Goal: Task Accomplishment & Management: Use online tool/utility

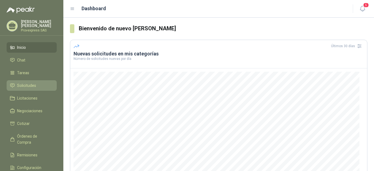
click at [23, 85] on span "Solicitudes" at bounding box center [26, 85] width 19 height 6
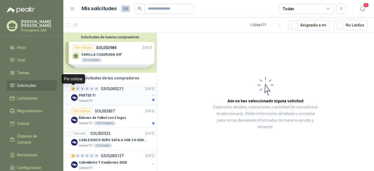
click at [74, 89] on div "23" at bounding box center [73, 89] width 4 height 4
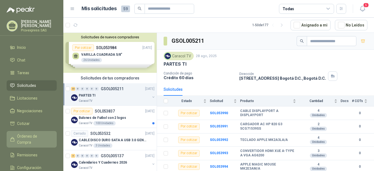
click at [28, 133] on span "Órdenes de Compra" at bounding box center [34, 139] width 34 height 12
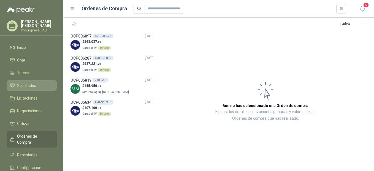
click at [28, 83] on span "Solicitudes" at bounding box center [26, 85] width 19 height 6
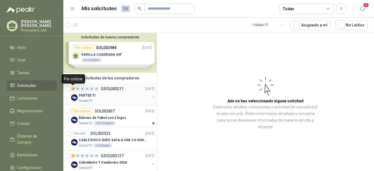
click at [73, 89] on div "23" at bounding box center [73, 89] width 4 height 4
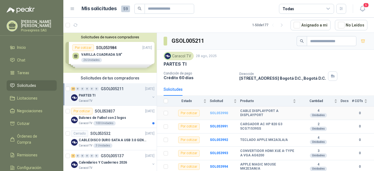
click at [219, 114] on b "SOL053990" at bounding box center [219, 113] width 18 height 4
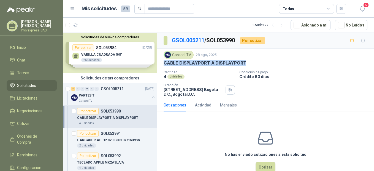
drag, startPoint x: 245, startPoint y: 61, endPoint x: 161, endPoint y: 61, distance: 84.4
click at [161, 61] on div "Caracol TV [DATE] CABLE DISPLAYPORT A DISPLAYPORT Cantidad 4 Unidades Condició…" at bounding box center [265, 74] width 217 height 50
copy p "CABLE DISPLAYPORT A DISPLAYPORT"
click at [73, 89] on div "23" at bounding box center [73, 89] width 4 height 4
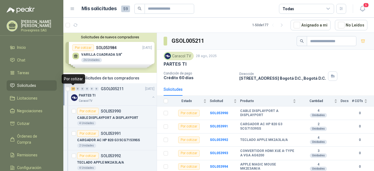
click at [73, 89] on div "23" at bounding box center [73, 89] width 4 height 4
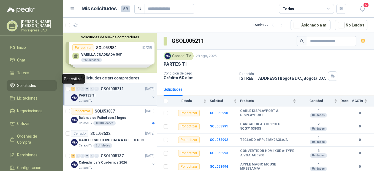
click at [73, 89] on div "23" at bounding box center [73, 89] width 4 height 4
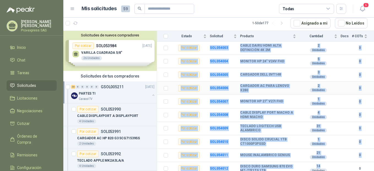
scroll to position [242, 0]
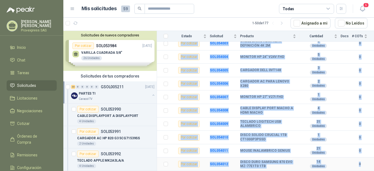
drag, startPoint x: 204, startPoint y: 109, endPoint x: 364, endPoint y: 171, distance: 171.2
click at [364, 171] on tbody "Por cotizar SOL053990 CABLE DISPLAYPORT A DISPLAYPORT 4 Unidades 0 Por cotizar…" at bounding box center [265, 17] width 217 height 308
copy tbody "LOR455287 IPSUM DOLORSITAME C ADIPISCINGE 7 Seddoeiu 8 Tem incidid UTL998544 E…"
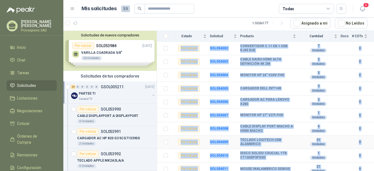
scroll to position [214, 0]
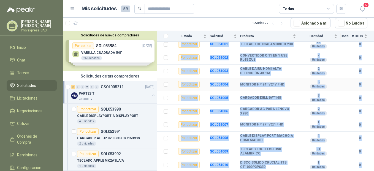
click at [310, 87] on div "Unidades" at bounding box center [318, 86] width 17 height 4
click at [300, 93] on td "3 Unidades" at bounding box center [320, 98] width 41 height 14
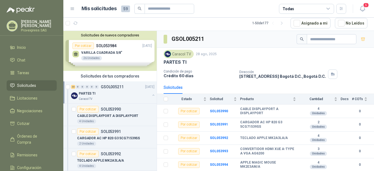
scroll to position [123, 0]
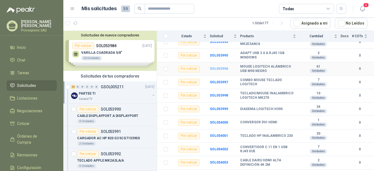
click at [215, 69] on b "SOL053996" at bounding box center [219, 69] width 18 height 4
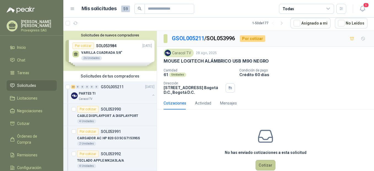
click at [267, 165] on button "Cotizar" at bounding box center [266, 165] width 20 height 10
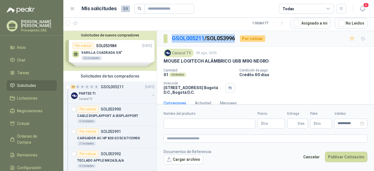
drag, startPoint x: 239, startPoint y: 36, endPoint x: 170, endPoint y: 36, distance: 68.9
click at [170, 36] on section "GSOL005211 / SOL053996" at bounding box center [200, 38] width 72 height 9
copy p "GSOL005211 / SOL053996"
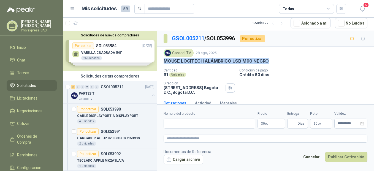
drag, startPoint x: 271, startPoint y: 60, endPoint x: 157, endPoint y: 61, distance: 113.9
click at [157, 61] on div "Caracol TV [DATE] MOUSE LOGITECH ALÁMBRICO USB M90 NEGRO Cantidad 61 Unidades …" at bounding box center [265, 72] width 217 height 50
copy p "MOUSE LOGITECH ALÁMBRICO USB M90 NEGRO"
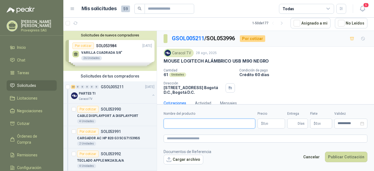
click at [186, 123] on input "Nombre del producto" at bounding box center [210, 124] width 92 height 10
paste input "**********"
type input "**********"
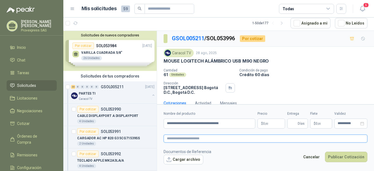
click at [179, 139] on textarea at bounding box center [266, 139] width 204 height 8
paste textarea "**********"
type textarea "**********"
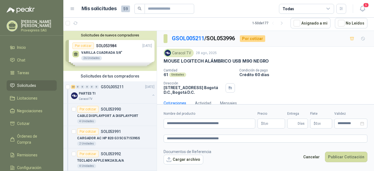
click at [268, 120] on p "$ 0 ,00" at bounding box center [272, 124] width 28 height 10
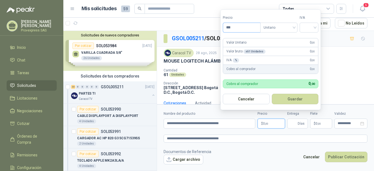
click at [238, 27] on input "***" at bounding box center [241, 27] width 37 height 9
type input "********"
click at [315, 26] on input "search" at bounding box center [309, 27] width 12 height 8
click at [311, 38] on div "19%" at bounding box center [310, 39] width 10 height 6
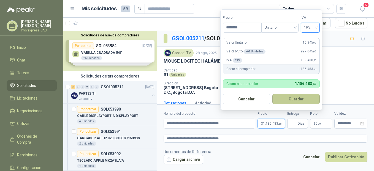
click at [294, 98] on button "Guardar" at bounding box center [296, 99] width 47 height 10
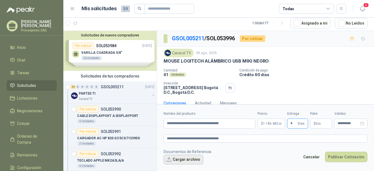
type input "*"
click at [176, 161] on button "Cargar archivo" at bounding box center [184, 160] width 40 height 10
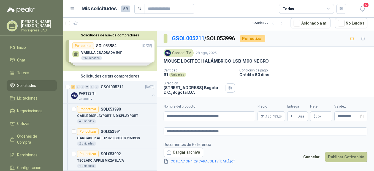
click at [346, 155] on button "Publicar Cotización" at bounding box center [346, 157] width 42 height 10
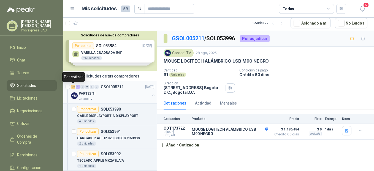
click at [73, 88] on div "22" at bounding box center [73, 87] width 4 height 4
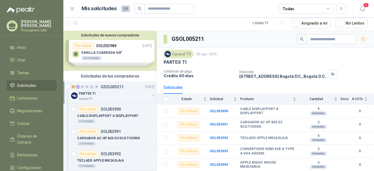
scroll to position [123, 0]
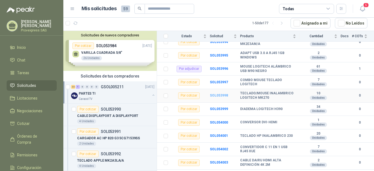
click at [218, 95] on b "SOL053998" at bounding box center [219, 95] width 18 height 4
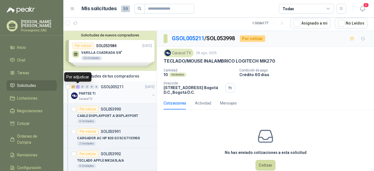
click at [73, 87] on div "22" at bounding box center [73, 87] width 4 height 4
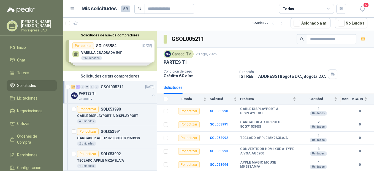
scroll to position [123, 0]
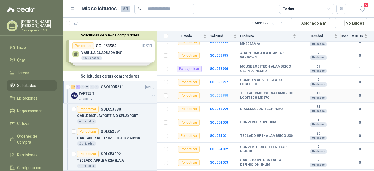
click at [218, 95] on b "SOL053998" at bounding box center [219, 95] width 18 height 4
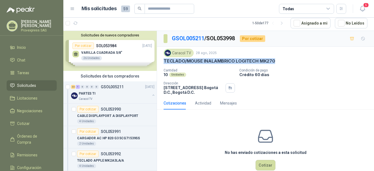
drag, startPoint x: 281, startPoint y: 62, endPoint x: 157, endPoint y: 62, distance: 123.5
click at [157, 62] on div "Caracol TV [DATE] TECLADO/MOUSE INALAMBRICO LOGITECH MK270 Cantidad 10 Unidade…" at bounding box center [265, 72] width 217 height 50
copy p "TECLADO/MOUSE INALAMBRICO LOGITECH MK270"
click at [280, 62] on div "TECLADO/MOUSE INALAMBRICO LOGITECH MK270" at bounding box center [266, 61] width 204 height 6
drag, startPoint x: 278, startPoint y: 60, endPoint x: 164, endPoint y: 63, distance: 114.5
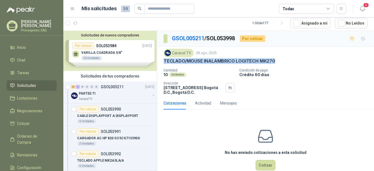
click at [164, 63] on div "TECLADO/MOUSE INALAMBRICO LOGITECH MK270" at bounding box center [266, 61] width 204 height 6
drag, startPoint x: 164, startPoint y: 63, endPoint x: 172, endPoint y: 60, distance: 8.6
copy p "TECLADO/MOUSE INALAMBRICO LOGITECH MK270"
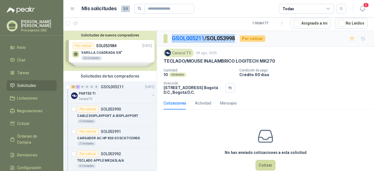
drag, startPoint x: 241, startPoint y: 36, endPoint x: 162, endPoint y: 41, distance: 78.5
click at [162, 41] on div "GSOL005211 / SOL053998 Por cotizar" at bounding box center [265, 39] width 217 height 16
copy section "GSOL005211 / SOL053998"
click at [263, 164] on button "Cotizar" at bounding box center [266, 165] width 20 height 10
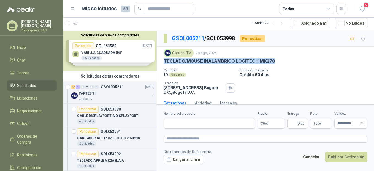
drag, startPoint x: 284, startPoint y: 61, endPoint x: 160, endPoint y: 60, distance: 123.2
click at [160, 60] on div "Caracol TV [DATE] TECLADO/MOUSE INALAMBRICO LOGITECH MK270 Cantidad 10 Unidade…" at bounding box center [265, 72] width 217 height 50
copy p "TECLADO/MOUSE INALAMBRICO LOGITECH MK270"
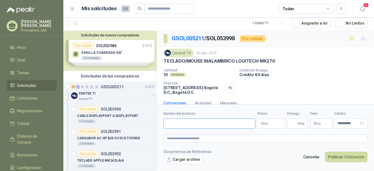
click at [179, 124] on input "Nombre del producto" at bounding box center [210, 124] width 92 height 10
paste input "**********"
type input "**********"
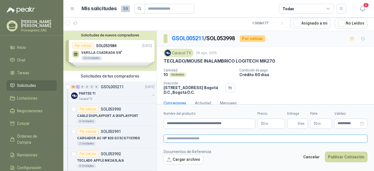
click at [180, 135] on textarea at bounding box center [266, 139] width 204 height 8
paste textarea "**********"
type textarea "**********"
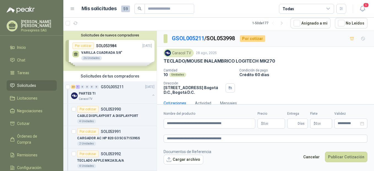
click at [276, 122] on p "$ 0 ,00" at bounding box center [272, 124] width 28 height 10
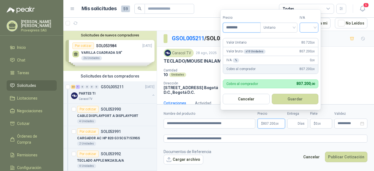
type input "********"
click at [315, 28] on input "search" at bounding box center [309, 27] width 12 height 8
click at [313, 39] on div "19%" at bounding box center [310, 39] width 10 height 6
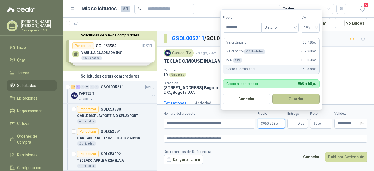
click at [294, 101] on button "Guardar" at bounding box center [296, 99] width 47 height 10
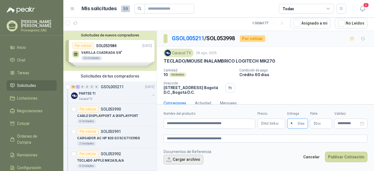
type input "*"
click at [184, 160] on button "Cargar archivo" at bounding box center [184, 160] width 40 height 10
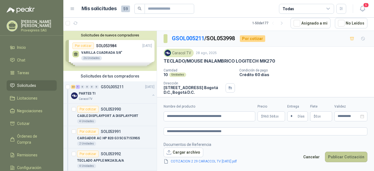
click at [348, 155] on button "Publicar Cotización" at bounding box center [346, 157] width 42 height 10
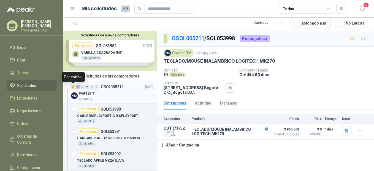
click at [74, 88] on div "21" at bounding box center [73, 87] width 4 height 4
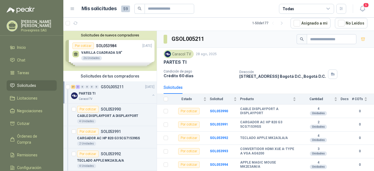
scroll to position [123, 0]
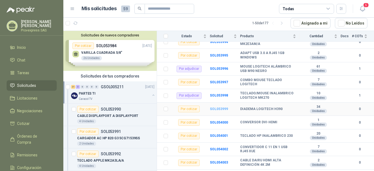
click at [218, 109] on b "SOL053999" at bounding box center [219, 109] width 18 height 4
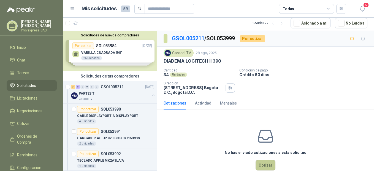
click at [264, 162] on button "Cotizar" at bounding box center [266, 165] width 20 height 10
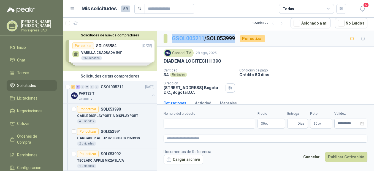
drag, startPoint x: 241, startPoint y: 38, endPoint x: 173, endPoint y: 41, distance: 68.2
click at [173, 41] on div "GSOL005211 / SOL053999 Por cotizar" at bounding box center [215, 38] width 102 height 9
copy p "GSOL005211 / SOL053999"
click at [221, 59] on div "DIADEMA LOGITECH H390" at bounding box center [266, 61] width 204 height 6
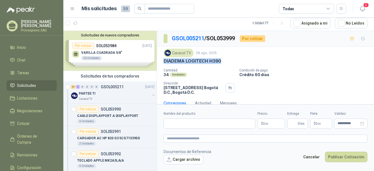
drag, startPoint x: 221, startPoint y: 61, endPoint x: 164, endPoint y: 63, distance: 57.7
click at [164, 63] on div "DIADEMA LOGITECH H390" at bounding box center [266, 61] width 204 height 6
copy p "DIADEMA LOGITECH H390"
click at [176, 124] on input "Nombre del producto" at bounding box center [210, 124] width 92 height 10
paste input "**********"
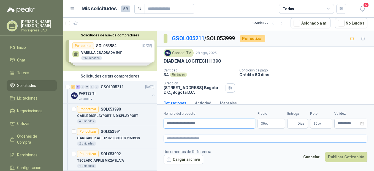
type input "**********"
click at [177, 136] on textarea at bounding box center [266, 139] width 204 height 8
paste textarea "**********"
type textarea "**********"
click at [268, 122] on span ",00" at bounding box center [266, 123] width 3 height 3
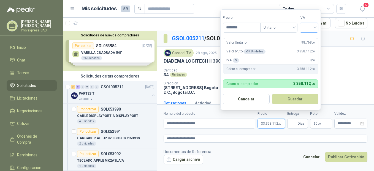
type input "********"
click at [315, 28] on input "search" at bounding box center [309, 27] width 12 height 8
click at [310, 39] on div "19%" at bounding box center [310, 39] width 10 height 6
click at [292, 102] on button "Guardar" at bounding box center [296, 99] width 47 height 10
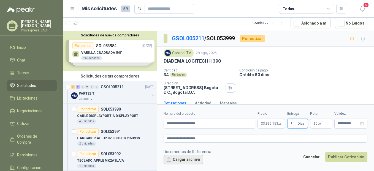
type input "*"
click at [173, 158] on button "Cargar archivo" at bounding box center [184, 160] width 40 height 10
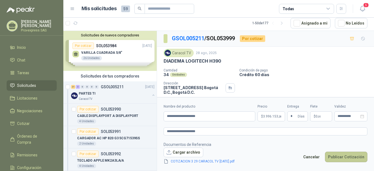
click at [354, 155] on button "Publicar Cotización" at bounding box center [346, 157] width 42 height 10
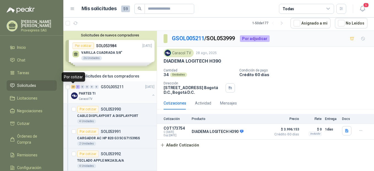
click at [74, 86] on div "20" at bounding box center [73, 87] width 4 height 4
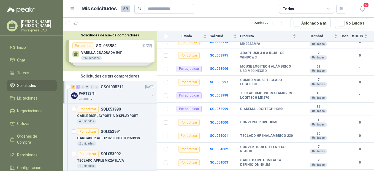
scroll to position [242, 0]
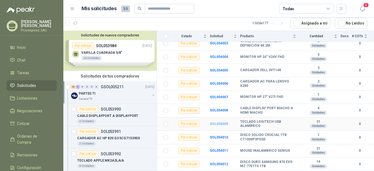
click at [216, 123] on b "SOL054009" at bounding box center [219, 124] width 18 height 4
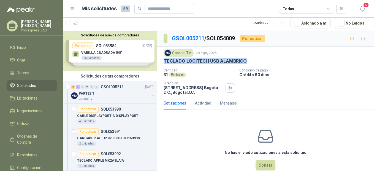
drag, startPoint x: 250, startPoint y: 58, endPoint x: 158, endPoint y: 65, distance: 91.8
click at [158, 65] on div "Caracol TV [DATE] TECLADO LOGITECH USB ALAMBRICO Cantidad 31 Unidades Condició…" at bounding box center [265, 72] width 217 height 50
click at [263, 168] on button "Cotizar" at bounding box center [266, 165] width 20 height 10
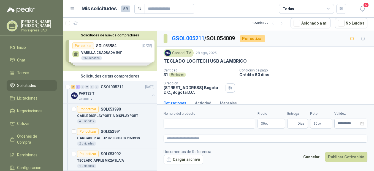
click at [250, 55] on div "Caracol TV [DATE]" at bounding box center [266, 53] width 204 height 8
drag, startPoint x: 250, startPoint y: 61, endPoint x: 157, endPoint y: 64, distance: 93.5
click at [157, 64] on div "Solicitudes de nuevos compradores Por cotizar SOL053984 [DATE] VARILLA CUADRADA…" at bounding box center [218, 101] width 311 height 140
drag, startPoint x: 157, startPoint y: 64, endPoint x: 217, endPoint y: 73, distance: 60.7
click at [216, 74] on div "31 Unidades" at bounding box center [199, 74] width 71 height 5
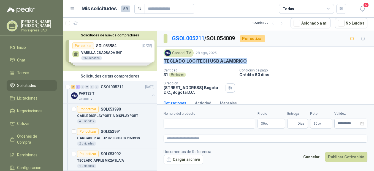
drag, startPoint x: 247, startPoint y: 62, endPoint x: 160, endPoint y: 61, distance: 86.6
click at [160, 61] on div "Caracol TV [DATE] TECLADO LOGITECH USB ALAMBRICO Cantidad 31 Unidades Condició…" at bounding box center [265, 72] width 217 height 50
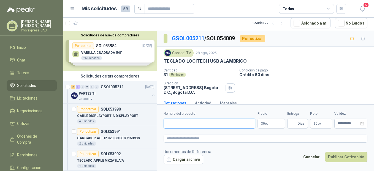
click at [181, 125] on input "Nombre del producto" at bounding box center [210, 124] width 92 height 10
paste input "**********"
type input "**********"
click at [178, 144] on form "**********" at bounding box center [265, 137] width 217 height 67
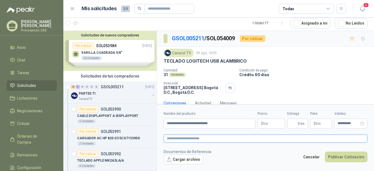
click at [177, 142] on textarea at bounding box center [266, 139] width 204 height 8
paste textarea "**********"
type textarea "**********"
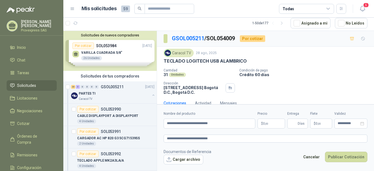
click at [269, 122] on p "$ 0 ,00" at bounding box center [272, 124] width 28 height 10
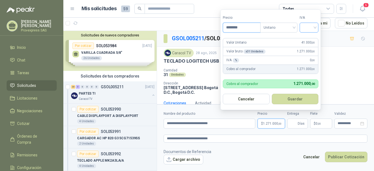
type input "********"
click at [315, 28] on input "search" at bounding box center [309, 27] width 12 height 8
click at [312, 35] on div "19%" at bounding box center [310, 38] width 17 height 9
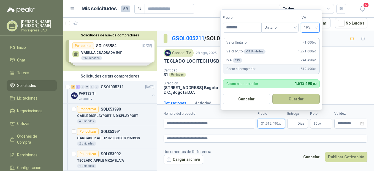
click at [296, 97] on button "Guardar" at bounding box center [296, 99] width 47 height 10
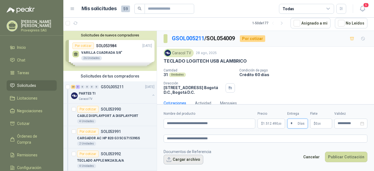
type input "*"
click at [179, 161] on button "Cargar archivo" at bounding box center [184, 160] width 40 height 10
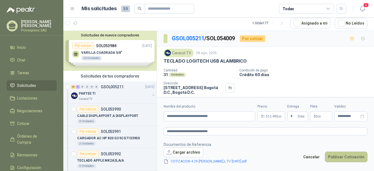
click at [344, 156] on button "Publicar Cotización" at bounding box center [346, 157] width 42 height 10
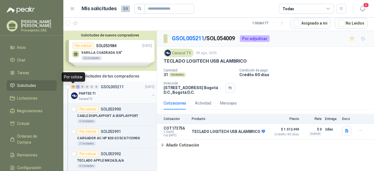
click at [73, 86] on div "19" at bounding box center [73, 87] width 4 height 4
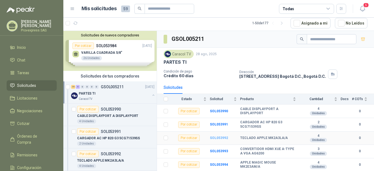
click at [217, 136] on b "SOL053992" at bounding box center [219, 138] width 18 height 4
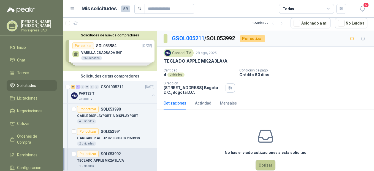
click at [261, 165] on button "Cotizar" at bounding box center [266, 165] width 20 height 10
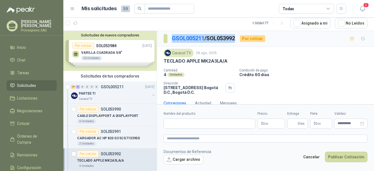
drag, startPoint x: 239, startPoint y: 38, endPoint x: 171, endPoint y: 36, distance: 68.1
click at [171, 36] on section "GSOL005211 / SOL053992" at bounding box center [200, 38] width 72 height 9
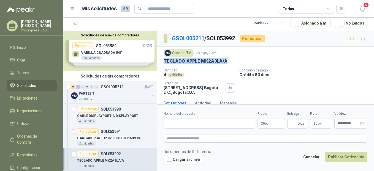
drag, startPoint x: 231, startPoint y: 60, endPoint x: 159, endPoint y: 61, distance: 71.4
click at [159, 61] on div "Caracol TV [DATE] TECLADO APPLE MK2A3LA/A Cantidad 4 Unidades Condición de pag…" at bounding box center [265, 72] width 217 height 50
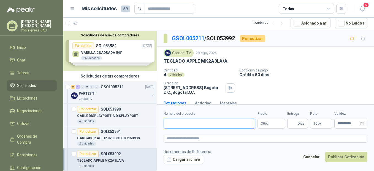
click at [171, 127] on input "Nombre del producto" at bounding box center [210, 124] width 92 height 10
paste input "**********"
type input "**********"
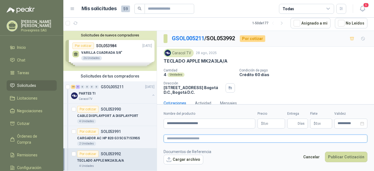
click at [173, 140] on textarea at bounding box center [266, 139] width 204 height 8
paste textarea "**********"
type textarea "**********"
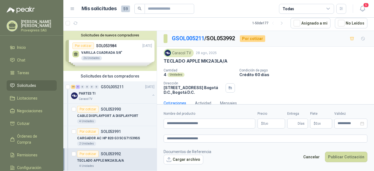
click at [264, 124] on span "0 ,00" at bounding box center [265, 123] width 5 height 3
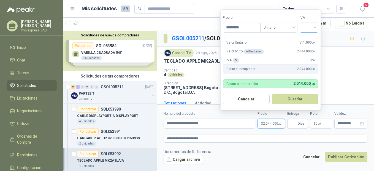
type input "*********"
click at [315, 27] on input "search" at bounding box center [309, 27] width 12 height 8
click at [314, 37] on div "19%" at bounding box center [310, 39] width 10 height 6
click at [299, 97] on button "Guardar" at bounding box center [296, 99] width 47 height 10
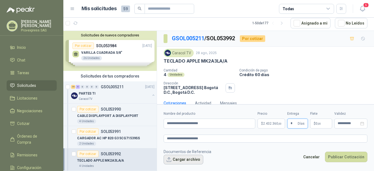
type input "*"
click at [173, 159] on button "Cargar archivo" at bounding box center [184, 160] width 40 height 10
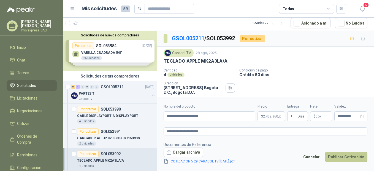
click at [347, 156] on button "Publicar Cotización" at bounding box center [346, 157] width 42 height 10
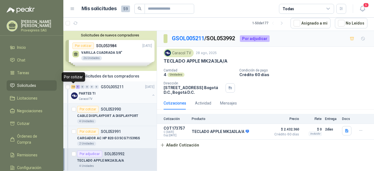
click at [73, 87] on div "18" at bounding box center [73, 87] width 4 height 4
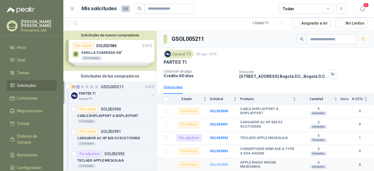
click at [222, 164] on b "SOL053994" at bounding box center [219, 165] width 18 height 4
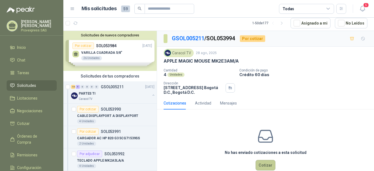
click at [264, 166] on button "Cotizar" at bounding box center [266, 165] width 20 height 10
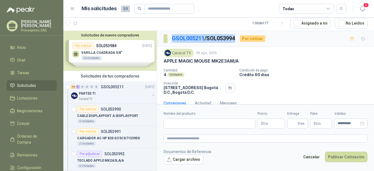
drag, startPoint x: 241, startPoint y: 36, endPoint x: 171, endPoint y: 37, distance: 70.0
click at [171, 37] on div "GSOL005211 / SOL053994 Por cotizar" at bounding box center [215, 38] width 102 height 9
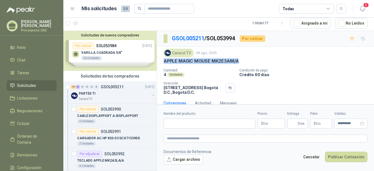
drag, startPoint x: 245, startPoint y: 59, endPoint x: 159, endPoint y: 62, distance: 85.5
click at [159, 62] on div "Caracol TV [DATE] APPLE MAGIC MOUSE MK2E3AM/A Cantidad 4 Unidades Condición de…" at bounding box center [265, 72] width 217 height 50
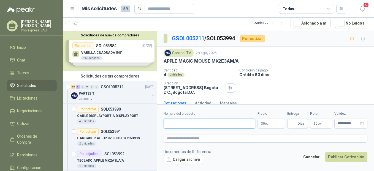
click at [187, 122] on input "Nombre del producto" at bounding box center [210, 124] width 92 height 10
paste input "**********"
type input "**********"
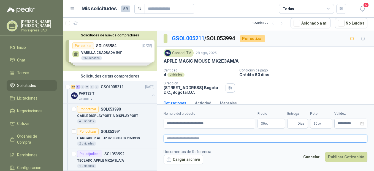
click at [179, 140] on textarea at bounding box center [266, 139] width 204 height 8
paste textarea "**********"
type textarea "**********"
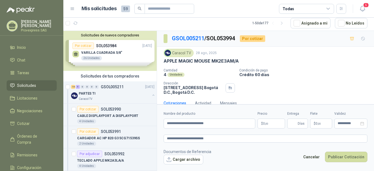
click at [274, 122] on p "$ 0 ,00" at bounding box center [272, 124] width 28 height 10
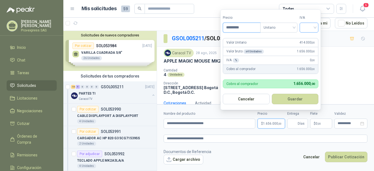
click at [318, 27] on div at bounding box center [309, 28] width 19 height 10
type input "*********"
click at [314, 37] on div "19%" at bounding box center [310, 39] width 10 height 6
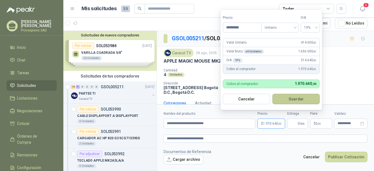
click at [301, 98] on button "Guardar" at bounding box center [296, 99] width 47 height 10
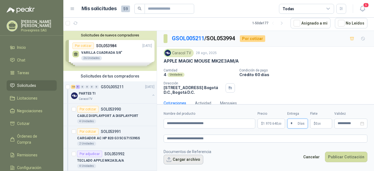
type input "*"
click at [174, 162] on button "Cargar archivo" at bounding box center [184, 160] width 40 height 10
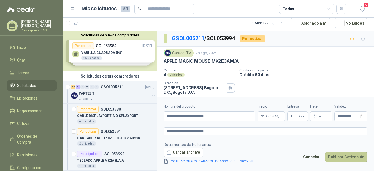
click at [347, 157] on button "Publicar Cotización" at bounding box center [346, 157] width 42 height 10
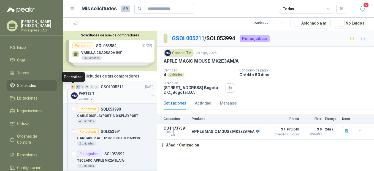
click at [72, 86] on div "17" at bounding box center [73, 87] width 4 height 4
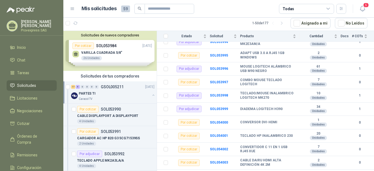
scroll to position [242, 0]
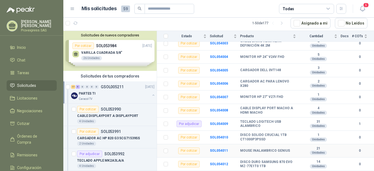
click at [258, 152] on b "MOUSE INALAMBRICO GENIUS" at bounding box center [265, 151] width 50 height 4
click at [221, 152] on b "SOL054011" at bounding box center [219, 151] width 18 height 4
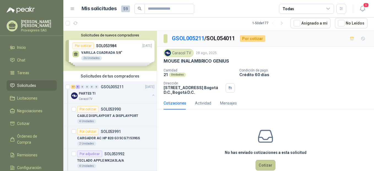
click at [264, 163] on button "Cotizar" at bounding box center [266, 165] width 20 height 10
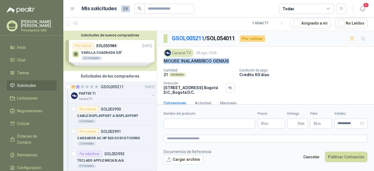
drag, startPoint x: 233, startPoint y: 61, endPoint x: 158, endPoint y: 62, distance: 75.3
click at [158, 62] on div "Caracol TV [DATE] MOUSE INALAMBRICO GENIUS Cantidad 21 Unidades Condición de p…" at bounding box center [265, 72] width 217 height 50
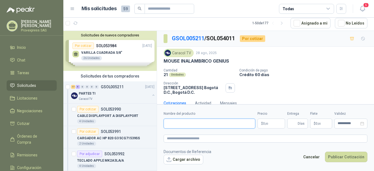
click at [184, 127] on input "Nombre del producto" at bounding box center [210, 124] width 92 height 10
paste input "**********"
type input "**********"
click at [184, 143] on form "**********" at bounding box center [265, 137] width 217 height 67
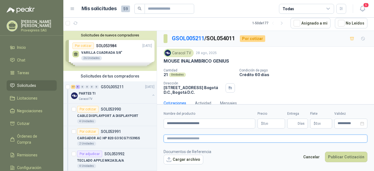
click at [183, 141] on textarea at bounding box center [266, 139] width 204 height 8
paste textarea "**********"
type textarea "**********"
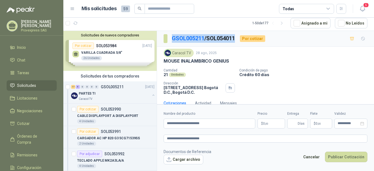
drag, startPoint x: 241, startPoint y: 36, endPoint x: 171, endPoint y: 38, distance: 69.5
click at [171, 38] on div "GSOL005211 / SOL054011 Por cotizar" at bounding box center [215, 38] width 102 height 9
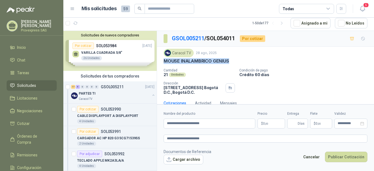
drag, startPoint x: 232, startPoint y: 60, endPoint x: 160, endPoint y: 63, distance: 71.2
click at [160, 63] on div "Caracol TV [DATE] MOUSE INALAMBRICO GENIUS Cantidad 21 Unidades Condición de p…" at bounding box center [265, 72] width 217 height 50
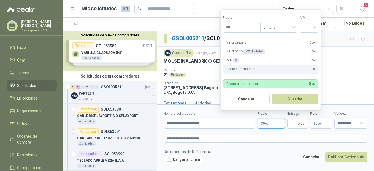
click at [270, 124] on p "$ 0 ,00" at bounding box center [272, 124] width 28 height 10
click at [318, 27] on div at bounding box center [309, 28] width 19 height 10
type input "********"
click at [313, 38] on div "19%" at bounding box center [310, 39] width 10 height 6
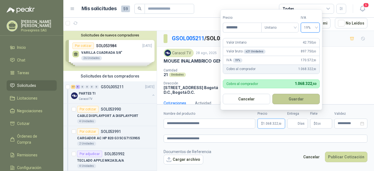
click at [294, 100] on button "Guardar" at bounding box center [296, 99] width 47 height 10
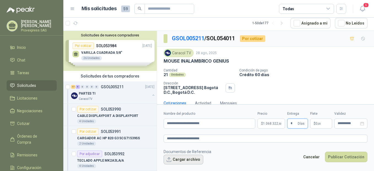
type input "*"
click at [170, 160] on button "Cargar archivo" at bounding box center [184, 160] width 40 height 10
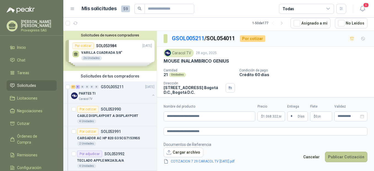
click at [346, 154] on button "Publicar Cotización" at bounding box center [346, 157] width 42 height 10
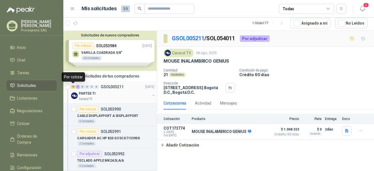
click at [73, 87] on div "16" at bounding box center [73, 87] width 4 height 4
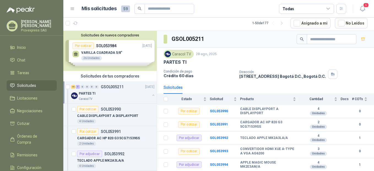
scroll to position [123, 0]
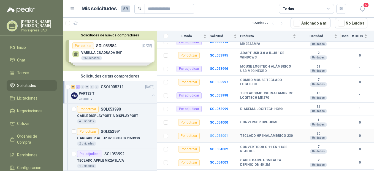
click at [213, 135] on b "SOL054001" at bounding box center [219, 136] width 18 height 4
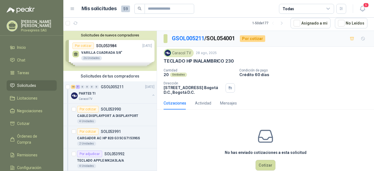
click at [238, 60] on div "TECLADO HP INALAMBRICO 230" at bounding box center [266, 61] width 204 height 6
drag, startPoint x: 237, startPoint y: 60, endPoint x: 158, endPoint y: 63, distance: 78.9
click at [158, 63] on div "Caracol TV [DATE] TECLADO HP INALAMBRICO 230 Cantidad 20 Unidades Condición de…" at bounding box center [265, 72] width 217 height 50
click at [186, 132] on div "No has enviado cotizaciones a esta solicitud Cotizar" at bounding box center [265, 149] width 217 height 70
drag, startPoint x: 235, startPoint y: 60, endPoint x: 161, endPoint y: 62, distance: 73.6
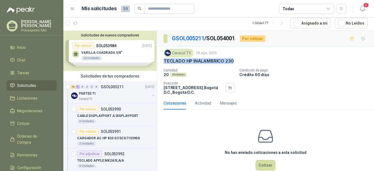
click at [161, 62] on div "Caracol TV [DATE] TECLADO HP INALAMBRICO 230 Cantidad 20 Unidades Condición de…" at bounding box center [265, 72] width 217 height 50
drag, startPoint x: 161, startPoint y: 62, endPoint x: 194, endPoint y: 58, distance: 32.8
click at [238, 61] on div "TECLADO HP INALAMBRICO 230" at bounding box center [266, 61] width 204 height 6
drag, startPoint x: 238, startPoint y: 61, endPoint x: 158, endPoint y: 61, distance: 80.2
click at [158, 61] on div "Caracol TV [DATE] TECLADO HP INALAMBRICO 230 Cantidad 20 Unidades Condición de…" at bounding box center [265, 72] width 217 height 50
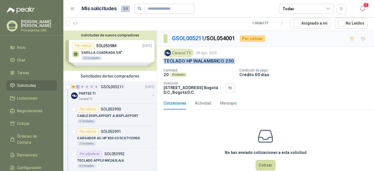
drag, startPoint x: 158, startPoint y: 61, endPoint x: 195, endPoint y: 61, distance: 36.9
click at [211, 71] on p "Cantidad" at bounding box center [199, 70] width 71 height 4
drag, startPoint x: 234, startPoint y: 59, endPoint x: 161, endPoint y: 59, distance: 72.5
click at [161, 59] on div "Caracol TV [DATE] TECLADO HP INALAMBRICO 230 Cantidad 20 Unidades Condición de…" at bounding box center [265, 72] width 217 height 50
drag, startPoint x: 161, startPoint y: 59, endPoint x: 171, endPoint y: 59, distance: 9.4
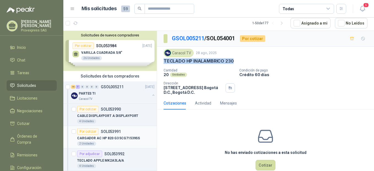
click at [84, 132] on div "Por cotizar" at bounding box center [88, 131] width 22 height 7
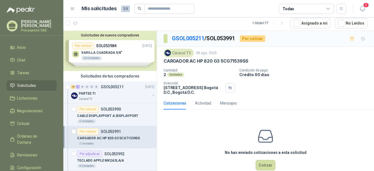
scroll to position [123, 0]
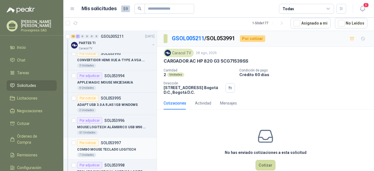
click at [87, 143] on div "Por cotizar" at bounding box center [88, 143] width 22 height 7
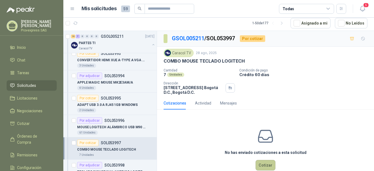
click at [262, 165] on button "Cotizar" at bounding box center [266, 165] width 20 height 10
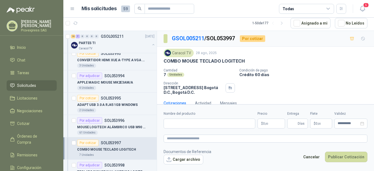
click at [245, 60] on div "COMBO MOUSE TECLADO LOGITECH" at bounding box center [266, 61] width 204 height 6
drag, startPoint x: 239, startPoint y: 37, endPoint x: 173, endPoint y: 41, distance: 66.6
click at [173, 41] on p "GSOL005211 / SOL053997" at bounding box center [204, 38] width 64 height 9
click at [178, 126] on input "Nombre del producto" at bounding box center [210, 124] width 92 height 10
paste input "**********"
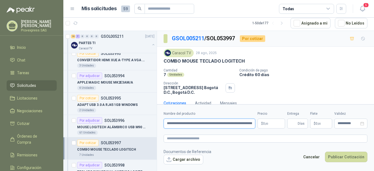
scroll to position [0, 48]
type input "**********"
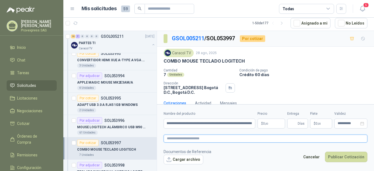
scroll to position [0, 0]
click at [180, 139] on textarea at bounding box center [266, 139] width 204 height 8
paste textarea "**********"
type textarea "**********"
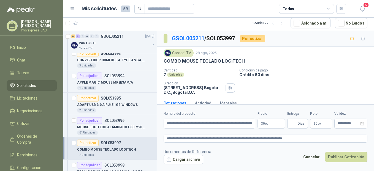
click at [272, 124] on p "$ 0 ,00" at bounding box center [272, 124] width 28 height 10
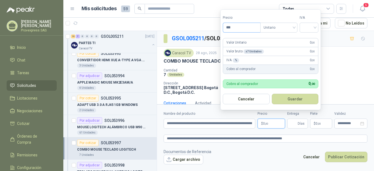
click at [238, 29] on input "***" at bounding box center [241, 27] width 37 height 9
click at [318, 27] on div at bounding box center [309, 28] width 19 height 10
type input "********"
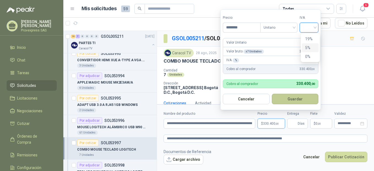
click at [298, 98] on button "Guardar" at bounding box center [295, 99] width 47 height 10
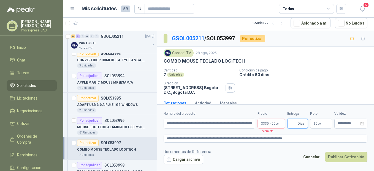
click at [294, 124] on input "Entrega" at bounding box center [294, 123] width 6 height 9
click at [305, 77] on div "Cantidad 7 Unidades Condición de pago Crédito 60 días Dirección [STREET_ADDRESS…" at bounding box center [266, 81] width 204 height 26
click at [271, 124] on span "330.400 ,00" at bounding box center [271, 123] width 16 height 3
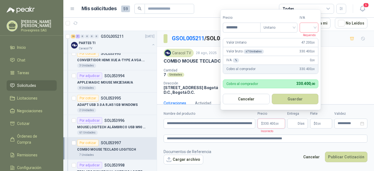
click at [315, 26] on input "search" at bounding box center [309, 27] width 12 height 8
click at [312, 37] on div "19%" at bounding box center [310, 39] width 10 height 6
click at [299, 100] on button "Guardar" at bounding box center [296, 99] width 47 height 10
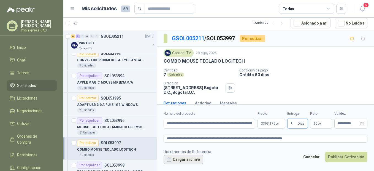
type input "*"
click at [176, 161] on button "Cargar archivo" at bounding box center [184, 160] width 40 height 10
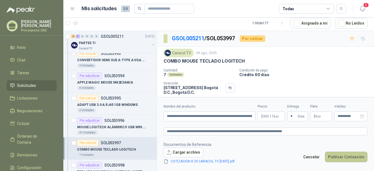
click at [342, 157] on button "Publicar Cotización" at bounding box center [346, 157] width 42 height 10
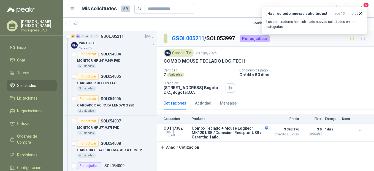
scroll to position [490, 0]
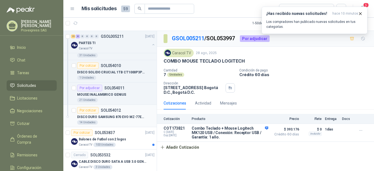
click at [84, 109] on div "Por cotizar" at bounding box center [88, 110] width 22 height 7
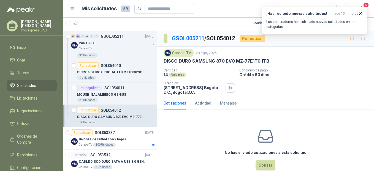
click at [287, 69] on p "Condición de pago" at bounding box center [306, 70] width 133 height 4
click at [268, 57] on div "Caracol TV [DATE]" at bounding box center [266, 53] width 204 height 8
drag, startPoint x: 272, startPoint y: 58, endPoint x: 159, endPoint y: 60, distance: 113.3
click at [159, 60] on div "Caracol TV [DATE] DISCO DURO SAMSUNG 870 EVO MZ-77E1T0 1TB Cantidad 14 Unidade…" at bounding box center [265, 72] width 217 height 50
drag, startPoint x: 240, startPoint y: 38, endPoint x: 173, endPoint y: 41, distance: 67.9
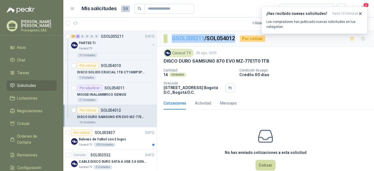
click at [173, 41] on div "GSOL005211 / SOL054012 Por cotizar" at bounding box center [215, 38] width 102 height 9
click at [264, 164] on button "Cotizar" at bounding box center [266, 165] width 20 height 10
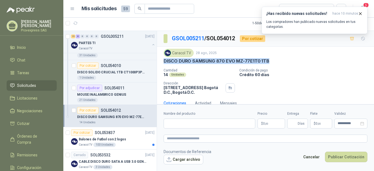
drag, startPoint x: 271, startPoint y: 58, endPoint x: 163, endPoint y: 63, distance: 107.9
click at [163, 63] on div "Caracol TV [DATE] DISCO DURO SAMSUNG 870 EVO MZ-77E1T0 1TB Cantidad 14 Unidade…" at bounding box center [265, 72] width 217 height 50
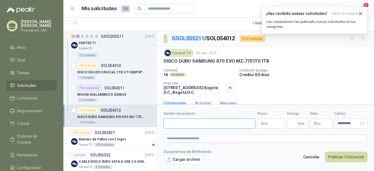
click at [191, 120] on input "Nombre del producto" at bounding box center [210, 124] width 92 height 10
paste input "**********"
type input "**********"
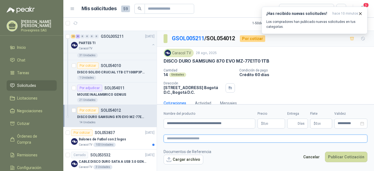
click at [192, 139] on textarea at bounding box center [266, 139] width 204 height 8
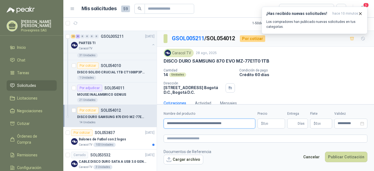
drag, startPoint x: 242, startPoint y: 121, endPoint x: 161, endPoint y: 124, distance: 80.8
click at [161, 124] on form "**********" at bounding box center [265, 137] width 217 height 67
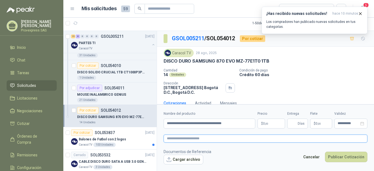
click at [184, 136] on textarea at bounding box center [266, 139] width 204 height 8
paste textarea "**********"
type textarea "**********"
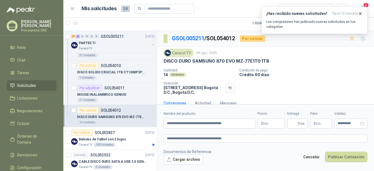
click at [270, 127] on p "$ 0 ,00" at bounding box center [272, 124] width 28 height 10
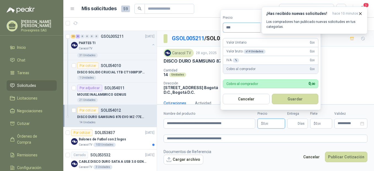
click at [245, 27] on input "***" at bounding box center [241, 27] width 37 height 9
type input "*********"
click at [362, 14] on icon "button" at bounding box center [360, 13] width 5 height 5
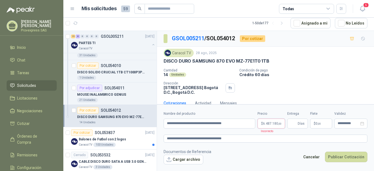
click at [271, 125] on span "6.487.180 ,00" at bounding box center [272, 123] width 18 height 3
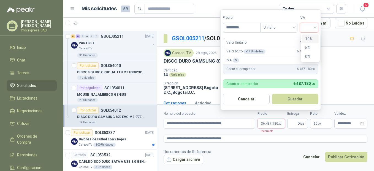
click at [315, 27] on input "search" at bounding box center [309, 27] width 12 height 8
click at [311, 39] on div "19%" at bounding box center [310, 39] width 10 height 6
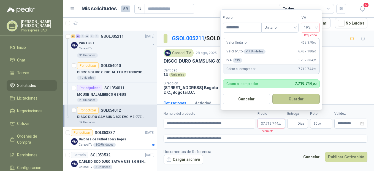
click at [297, 97] on button "Guardar" at bounding box center [296, 99] width 47 height 10
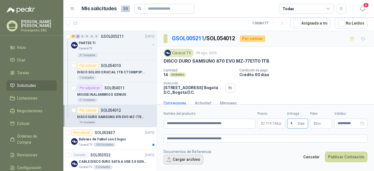
type input "*"
click at [182, 160] on button "Cargar archivo" at bounding box center [184, 160] width 40 height 10
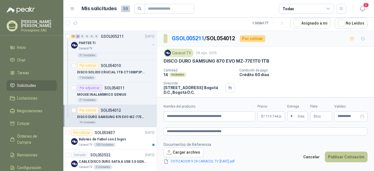
click at [347, 157] on button "Publicar Cotización" at bounding box center [346, 157] width 42 height 10
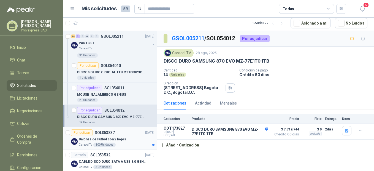
click at [78, 132] on div "Por cotizar" at bounding box center [82, 132] width 22 height 7
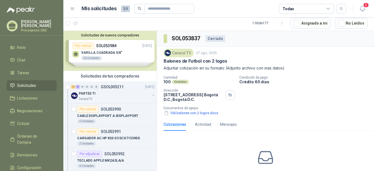
scroll to position [123, 0]
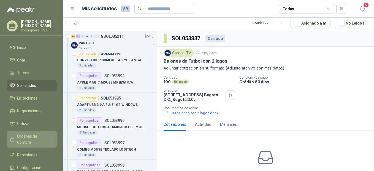
click at [24, 136] on span "Órdenes de Compra" at bounding box center [34, 139] width 34 height 12
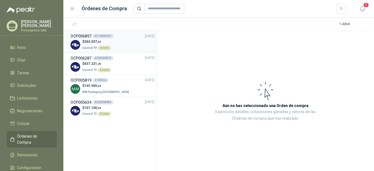
click at [104, 47] on div "Directo" at bounding box center [104, 48] width 13 height 4
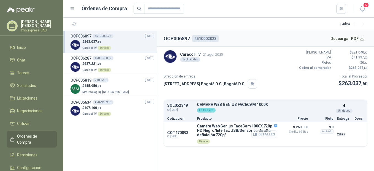
click at [264, 135] on button "Detalles" at bounding box center [265, 133] width 26 height 7
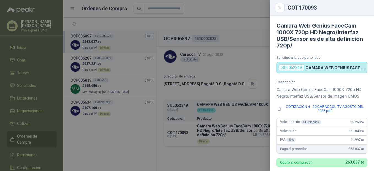
scroll to position [160, 0]
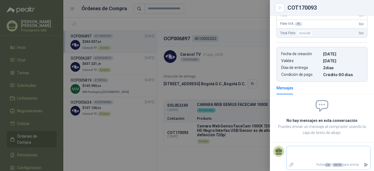
click at [299, 156] on textarea at bounding box center [329, 153] width 84 height 13
type textarea "*"
type textarea "**"
type textarea "***"
type textarea "****"
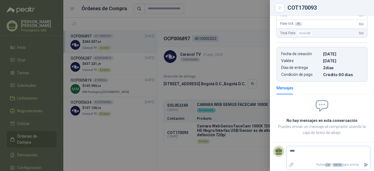
type textarea "*****"
type textarea "******"
type textarea "*******"
type textarea "*********"
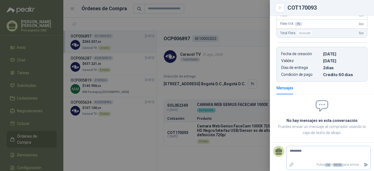
type textarea "**********"
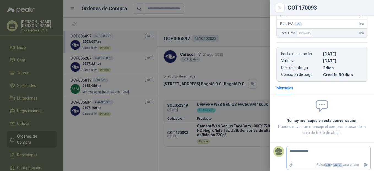
type textarea "**********"
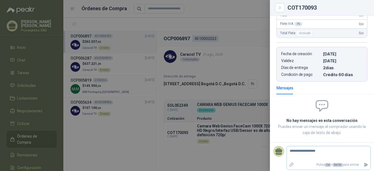
type textarea "**********"
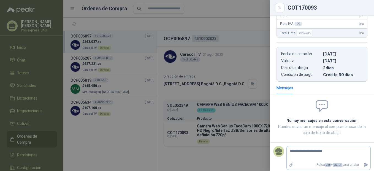
type textarea "**********"
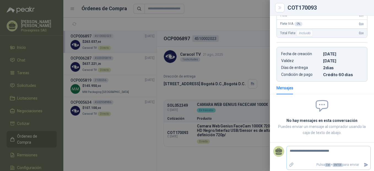
type textarea "**********"
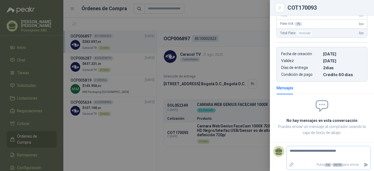
type textarea "**********"
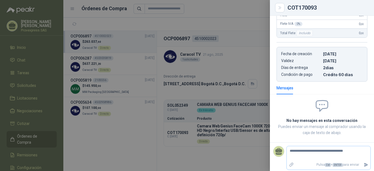
type textarea "**********"
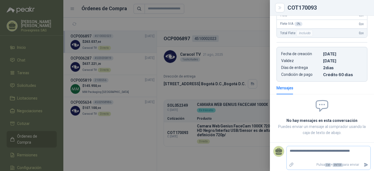
type textarea "**********"
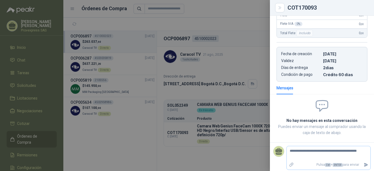
type textarea "**********"
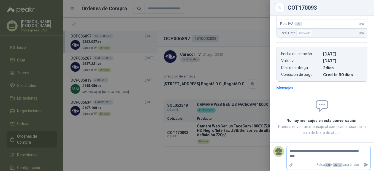
type textarea "**********"
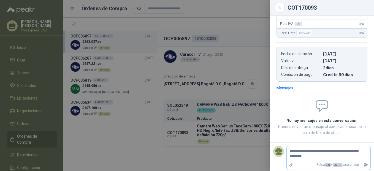
type textarea "**********"
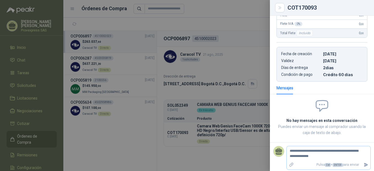
type textarea "**********"
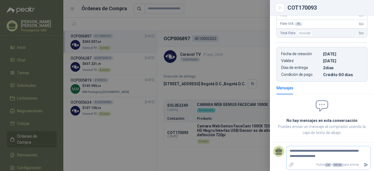
type textarea "**********"
drag, startPoint x: 354, startPoint y: 157, endPoint x: 316, endPoint y: 163, distance: 38.5
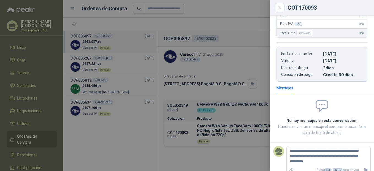
scroll to position [168, 0]
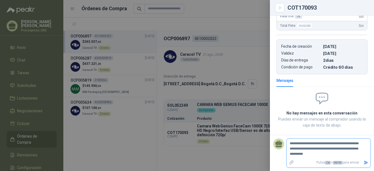
click at [329, 156] on textarea "**********" at bounding box center [326, 149] width 79 height 18
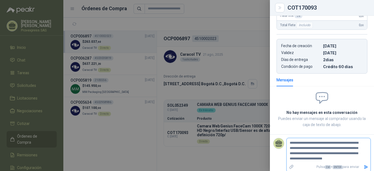
click at [365, 168] on icon "Enviar" at bounding box center [367, 167] width 4 height 4
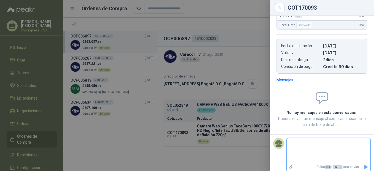
scroll to position [163, 0]
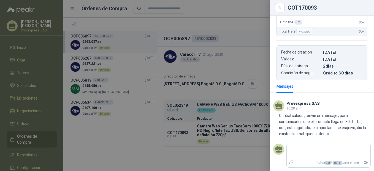
click at [124, 51] on div at bounding box center [187, 85] width 374 height 171
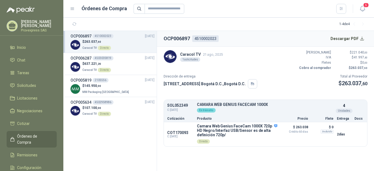
click at [30, 136] on span "Órdenes de Compra" at bounding box center [34, 139] width 34 height 12
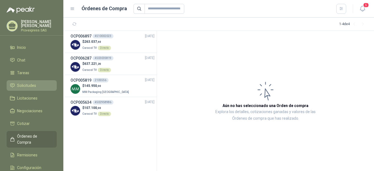
click at [30, 85] on span "Solicitudes" at bounding box center [26, 85] width 19 height 6
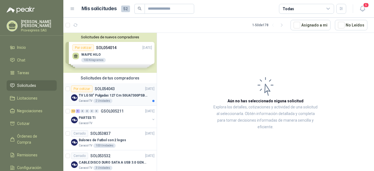
click at [78, 88] on div "Por cotizar" at bounding box center [82, 88] width 22 height 7
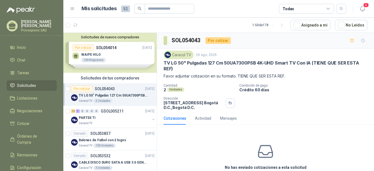
click at [212, 148] on div "No has enviado cotizaciones a esta solicitud Cotizar" at bounding box center [265, 164] width 217 height 70
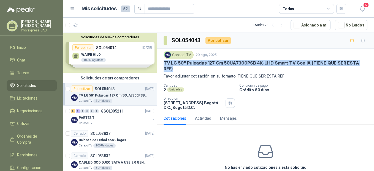
drag, startPoint x: 162, startPoint y: 62, endPoint x: 175, endPoint y: 68, distance: 13.7
click at [175, 68] on div "Caracol TV [DATE] TV LG 50" Pulgadas 127 Cm 50UA7300PSB 4K-UHD Smart TV Con IA …" at bounding box center [265, 80] width 217 height 63
drag, startPoint x: 175, startPoint y: 68, endPoint x: 169, endPoint y: 65, distance: 6.7
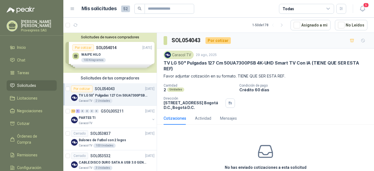
click at [293, 112] on div "Cotizaciones Actividad Mensajes" at bounding box center [266, 118] width 204 height 13
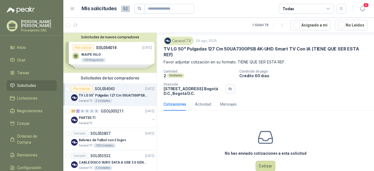
scroll to position [26, 0]
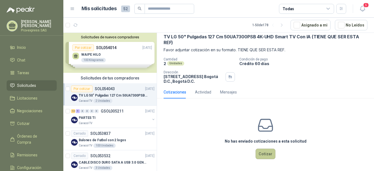
click at [265, 154] on button "Cotizar" at bounding box center [266, 154] width 20 height 10
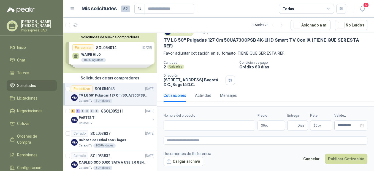
scroll to position [23, 0]
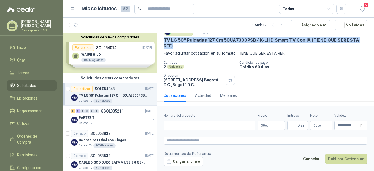
drag, startPoint x: 165, startPoint y: 39, endPoint x: 180, endPoint y: 46, distance: 17.2
click at [180, 46] on p "TV LG 50" Pulgadas 127 Cm 50UA7300PSB 4K-UHD Smart TV Con IA (TIENE QUE SER EST…" at bounding box center [266, 43] width 204 height 12
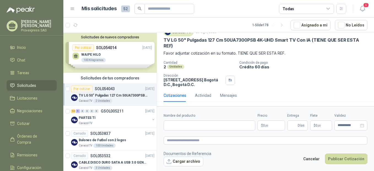
drag, startPoint x: 318, startPoint y: 52, endPoint x: 314, endPoint y: 41, distance: 12.2
click at [318, 52] on p "Favor adjuntar cotización en su formato. TIENE QUE SER ESTA REF." at bounding box center [266, 53] width 204 height 6
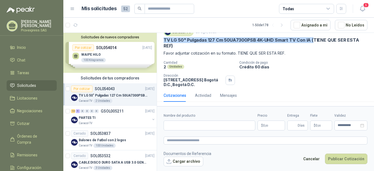
drag, startPoint x: 161, startPoint y: 39, endPoint x: 311, endPoint y: 39, distance: 150.0
click at [311, 39] on div "Caracol TV [DATE] TV LG 50" Pulgadas 127 Cm 50UA7300PSB 4K-UHD Smart TV Con IA …" at bounding box center [265, 57] width 217 height 63
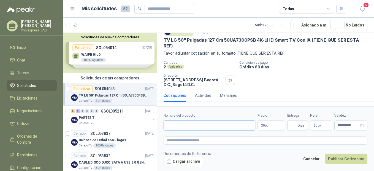
click at [196, 124] on input "Nombre del producto" at bounding box center [210, 125] width 92 height 10
paste input "**********"
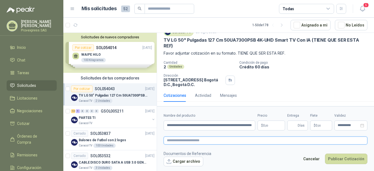
click at [184, 141] on textarea at bounding box center [266, 140] width 204 height 8
paste textarea "**********"
click at [270, 125] on p "$ 0 ,00" at bounding box center [272, 125] width 28 height 10
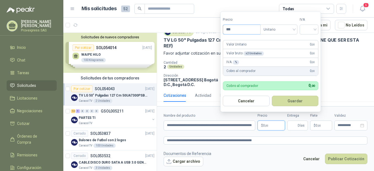
click at [237, 30] on input "***" at bounding box center [241, 29] width 37 height 9
click at [318, 29] on div at bounding box center [309, 30] width 19 height 10
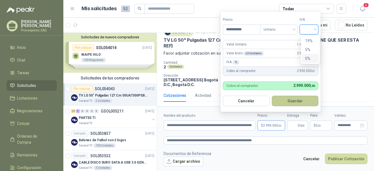
click at [296, 101] on button "Guardar" at bounding box center [295, 101] width 47 height 10
click at [315, 30] on input "search" at bounding box center [309, 29] width 12 height 8
click at [312, 40] on div "19%" at bounding box center [310, 41] width 10 height 6
click at [300, 102] on button "Guardar" at bounding box center [296, 101] width 47 height 10
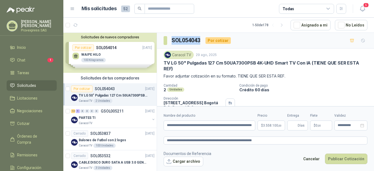
drag, startPoint x: 203, startPoint y: 39, endPoint x: 168, endPoint y: 41, distance: 34.3
click at [168, 41] on div "SOL054043 Por cotizar" at bounding box center [197, 40] width 67 height 9
click at [295, 127] on input "Entrega" at bounding box center [294, 125] width 6 height 9
click at [178, 158] on button "Cargar archivo" at bounding box center [184, 162] width 40 height 10
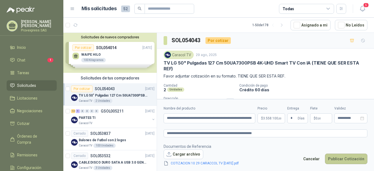
click at [351, 157] on button "Publicar Cotización" at bounding box center [346, 159] width 42 height 10
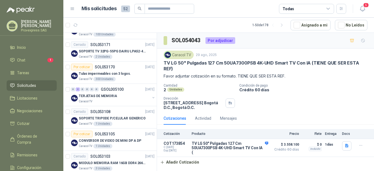
scroll to position [368, 0]
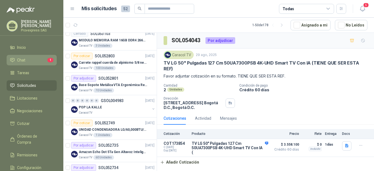
click at [27, 57] on li "Chat 1" at bounding box center [32, 60] width 44 height 6
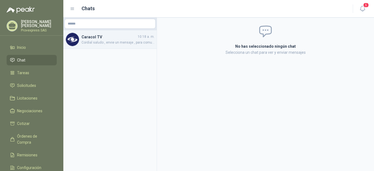
click at [88, 38] on h4 "Caracol TV" at bounding box center [109, 37] width 55 height 6
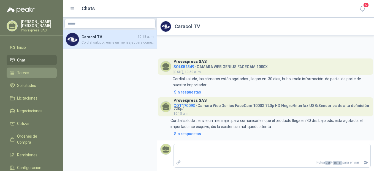
click at [26, 74] on span "Tareas" at bounding box center [23, 73] width 12 height 6
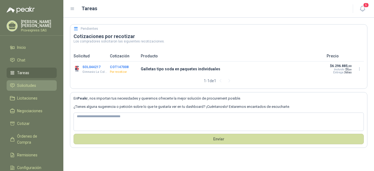
click at [25, 82] on span "Solicitudes" at bounding box center [26, 85] width 19 height 6
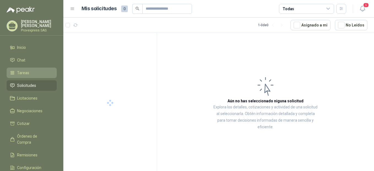
click at [29, 70] on li "Tareas" at bounding box center [32, 73] width 44 height 6
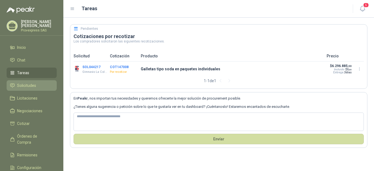
click at [35, 86] on span "Solicitudes" at bounding box center [26, 85] width 19 height 6
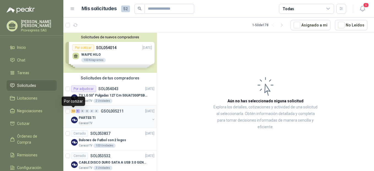
click at [73, 111] on div "14" at bounding box center [73, 111] width 4 height 4
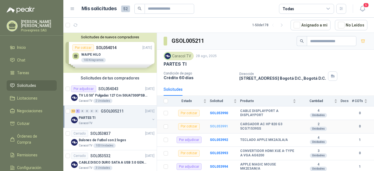
click at [218, 125] on b "SOL053991" at bounding box center [219, 126] width 18 height 4
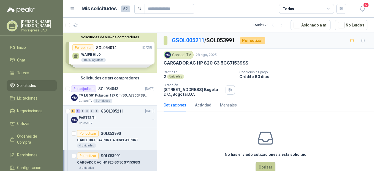
click at [259, 165] on button "Cotizar" at bounding box center [266, 167] width 20 height 10
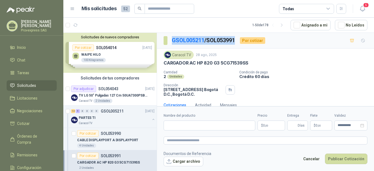
drag, startPoint x: 240, startPoint y: 38, endPoint x: 171, endPoint y: 40, distance: 68.4
click at [171, 40] on section "GSOL005211 / SOL053991" at bounding box center [200, 40] width 72 height 9
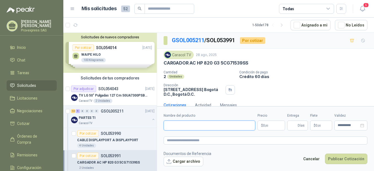
click at [171, 126] on input "Nombre del producto" at bounding box center [210, 125] width 92 height 10
paste input "**********"
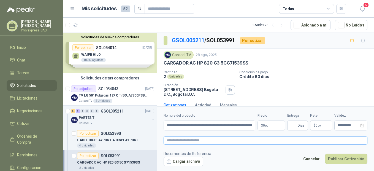
click at [174, 141] on textarea at bounding box center [266, 140] width 204 height 8
paste textarea "**********"
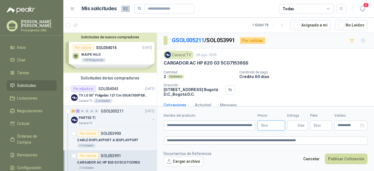
click at [268, 124] on span ",00" at bounding box center [266, 125] width 3 height 3
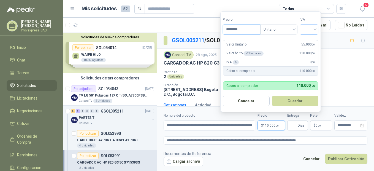
click at [318, 30] on div at bounding box center [309, 30] width 19 height 10
click at [311, 38] on div "19%" at bounding box center [310, 41] width 10 height 6
click at [292, 98] on button "Guardar" at bounding box center [296, 101] width 47 height 10
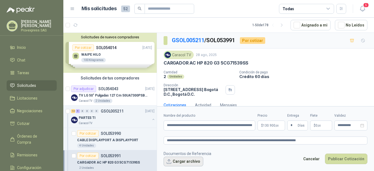
click at [175, 162] on button "Cargar archivo" at bounding box center [184, 162] width 40 height 10
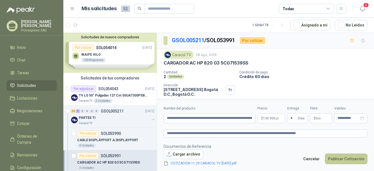
click at [346, 159] on button "Publicar Cotización" at bounding box center [346, 159] width 42 height 10
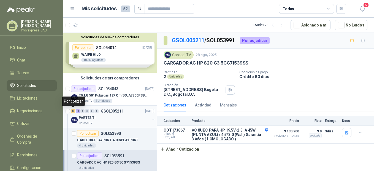
click at [73, 110] on div "13" at bounding box center [73, 111] width 4 height 4
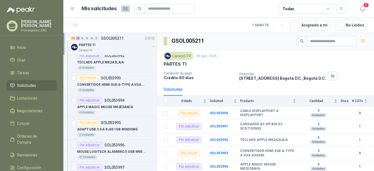
scroll to position [123, 0]
click at [82, 78] on div "Por cotizar" at bounding box center [88, 77] width 22 height 7
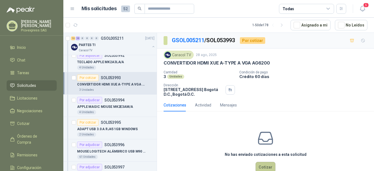
click at [264, 165] on button "Cotizar" at bounding box center [266, 167] width 20 height 10
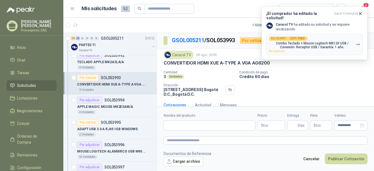
click at [325, 69] on div "Caracol TV [DATE] CONVERTIDOR HDMI XUE A-TYPE A VGA AG6200 Cantidad 3 Unidades…" at bounding box center [266, 74] width 204 height 46
click at [278, 50] on span "Por recotizar" at bounding box center [277, 51] width 16 height 3
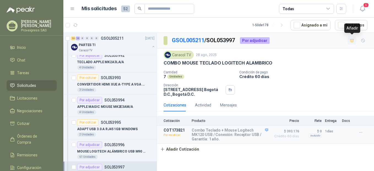
click at [351, 41] on icon "button" at bounding box center [352, 40] width 5 height 5
click at [318, 65] on div "COMBO MOUSE TECLADO LOGITECH ALAMBRICO" at bounding box center [266, 63] width 204 height 6
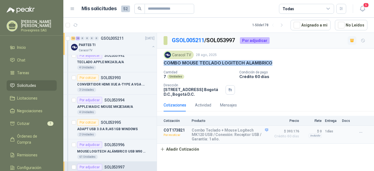
drag, startPoint x: 272, startPoint y: 62, endPoint x: 160, endPoint y: 63, distance: 111.9
click at [160, 63] on div "Caracol TV [DATE] COMBO MOUSE TECLADO LOGITECH ALAMBRICO Cantidad 7 Unidades Co…" at bounding box center [265, 74] width 217 height 50
drag, startPoint x: 160, startPoint y: 63, endPoint x: 218, endPoint y: 61, distance: 57.4
drag, startPoint x: 218, startPoint y: 61, endPoint x: 195, endPoint y: 72, distance: 25.7
click at [195, 72] on p "Cantidad" at bounding box center [199, 72] width 71 height 4
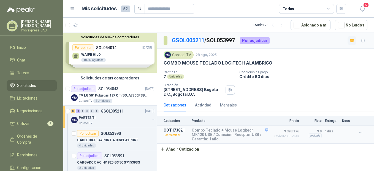
scroll to position [123, 0]
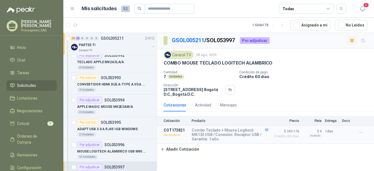
click at [256, 107] on div "Cotizaciones Actividad Mensajes" at bounding box center [266, 105] width 204 height 13
click at [259, 104] on div "Cotizaciones Actividad Mensajes" at bounding box center [266, 105] width 204 height 13
click at [178, 104] on div "Cotizaciones" at bounding box center [175, 105] width 23 height 6
click at [174, 136] on p "Por recotizar" at bounding box center [176, 135] width 25 height 6
click at [167, 135] on p "Por recotizar" at bounding box center [176, 135] width 25 height 6
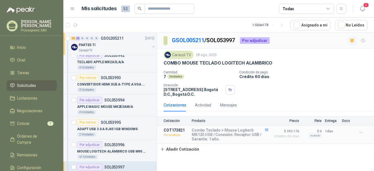
click at [172, 77] on div "Unidades" at bounding box center [175, 76] width 17 height 4
click at [313, 61] on div "COMBO MOUSE TECLADO LOGITECH ALAMBRICO" at bounding box center [266, 63] width 204 height 6
click at [290, 9] on div "Todas" at bounding box center [289, 9] width 12 height 6
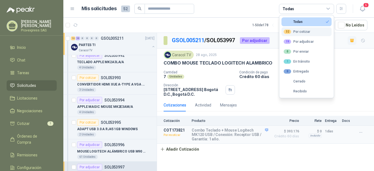
click at [288, 31] on div "32" at bounding box center [287, 32] width 7 height 4
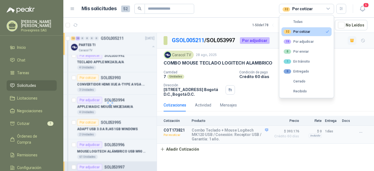
click at [287, 31] on div "32" at bounding box center [287, 32] width 7 height 4
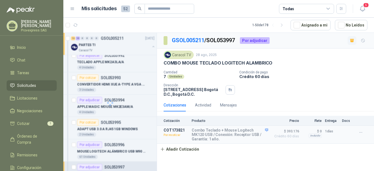
click at [234, 151] on div "Cotización Producto Precio Flete Entrega Docs COT173821 Por recotizar Combo Tec…" at bounding box center [265, 135] width 217 height 39
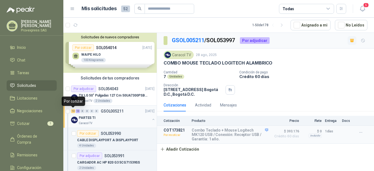
click at [74, 111] on div "13" at bounding box center [73, 111] width 4 height 4
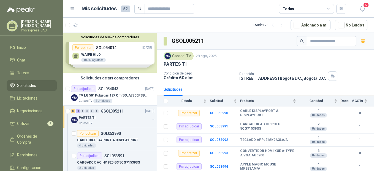
click at [28, 84] on span "Solicitudes" at bounding box center [26, 85] width 19 height 6
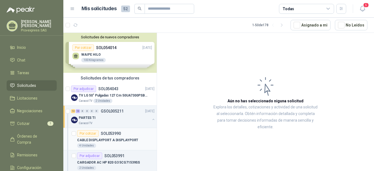
click at [84, 132] on div "Por cotizar" at bounding box center [88, 133] width 22 height 7
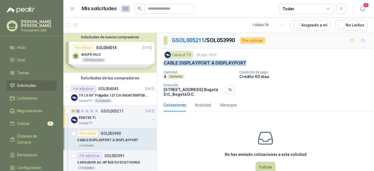
drag, startPoint x: 250, startPoint y: 61, endPoint x: 160, endPoint y: 65, distance: 90.0
click at [160, 65] on div "Caracol TV [DATE] CABLE DISPLAYPORT A DISPLAYPORT Cantidad 4 Unidades Condició…" at bounding box center [265, 74] width 217 height 50
click at [88, 134] on div "Por cotizar" at bounding box center [88, 133] width 22 height 7
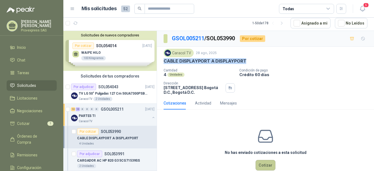
click at [264, 162] on button "Cotizar" at bounding box center [266, 165] width 20 height 10
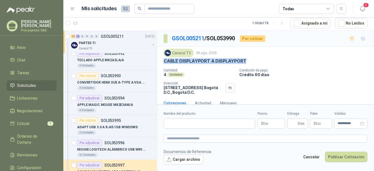
scroll to position [245, 0]
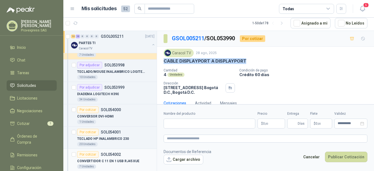
click at [88, 155] on div "Por cotizar" at bounding box center [88, 154] width 22 height 7
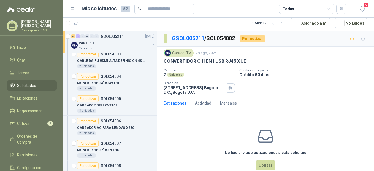
scroll to position [490, 0]
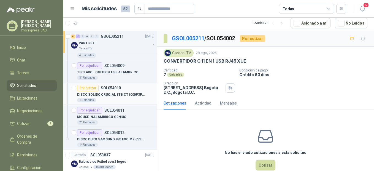
click at [85, 88] on div "Por cotizar" at bounding box center [88, 88] width 22 height 7
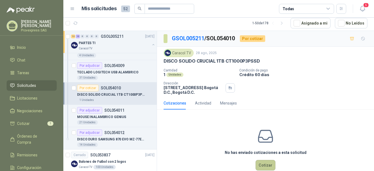
click at [270, 165] on button "Cotizar" at bounding box center [266, 165] width 20 height 10
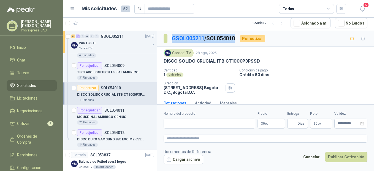
drag, startPoint x: 240, startPoint y: 37, endPoint x: 170, endPoint y: 40, distance: 70.9
click at [170, 40] on div "GSOL005211 / SOL054010 Por cotizar" at bounding box center [215, 38] width 102 height 9
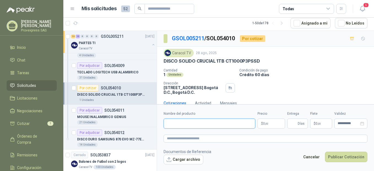
click at [170, 125] on input "Nombre del producto" at bounding box center [210, 124] width 92 height 10
paste input "**********"
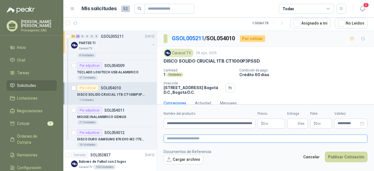
click at [173, 138] on textarea at bounding box center [266, 139] width 204 height 8
paste textarea "**********"
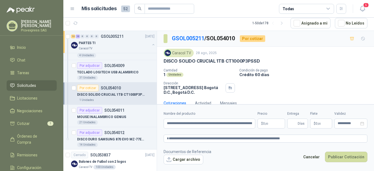
click at [267, 123] on span ",00" at bounding box center [266, 123] width 3 height 3
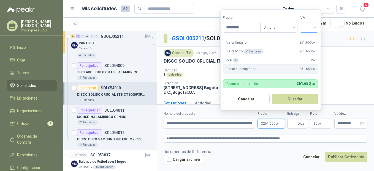
click at [315, 24] on input "search" at bounding box center [309, 27] width 12 height 8
click at [311, 36] on div "19%" at bounding box center [310, 39] width 10 height 6
click at [295, 98] on button "Guardar" at bounding box center [296, 99] width 47 height 10
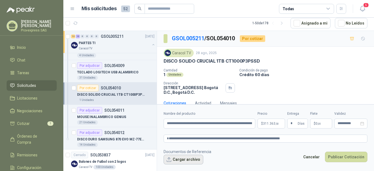
click at [168, 159] on button "Cargar archivo" at bounding box center [184, 160] width 40 height 10
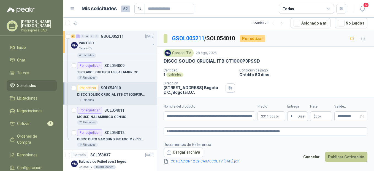
click at [346, 155] on button "Publicar Cotización" at bounding box center [346, 157] width 42 height 10
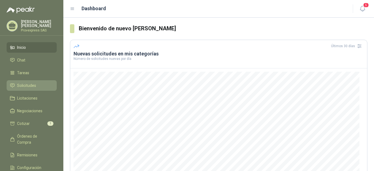
click at [30, 85] on span "Solicitudes" at bounding box center [26, 85] width 19 height 6
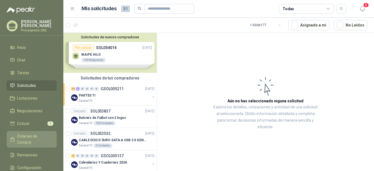
click at [33, 131] on link "Órdenes de Compra" at bounding box center [32, 139] width 50 height 17
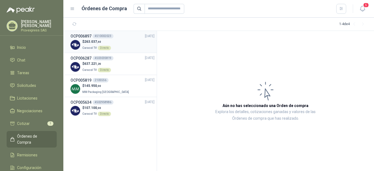
click at [102, 36] on div "4510002023" at bounding box center [103, 36] width 21 height 4
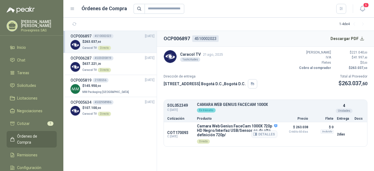
click at [276, 125] on div "Detalles" at bounding box center [265, 134] width 26 height 21
click at [205, 143] on div "Directo" at bounding box center [203, 141] width 13 height 4
click at [259, 151] on section "OCP006897 4510002023 Descargar PDF Caracol TV 21 ago, 2025 1 solicitudes Valor …" at bounding box center [265, 101] width 217 height 140
click at [258, 133] on icon "button" at bounding box center [255, 134] width 4 height 4
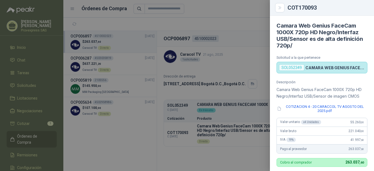
scroll to position [160, 0]
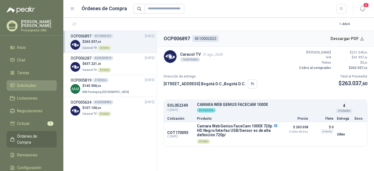
click at [29, 86] on span "Solicitudes" at bounding box center [26, 85] width 19 height 6
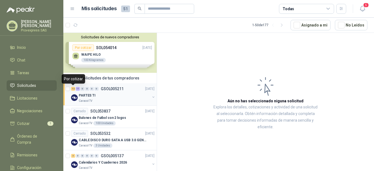
click at [74, 89] on div "12" at bounding box center [73, 89] width 4 height 4
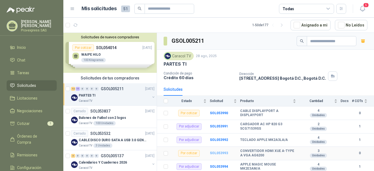
click at [219, 153] on b "SOL053993" at bounding box center [219, 153] width 18 height 4
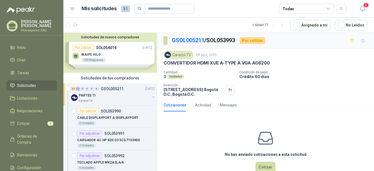
scroll to position [123, 0]
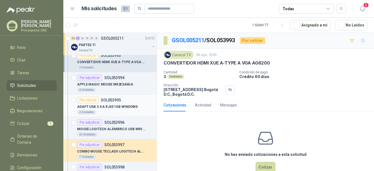
click at [87, 98] on div "Por cotizar" at bounding box center [88, 100] width 22 height 7
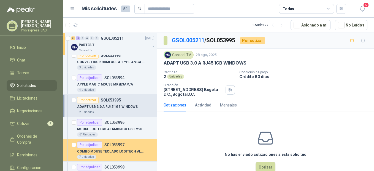
click at [90, 152] on p "COMBO MOUSE TECLADO LOGITECH ALAMBRICO" at bounding box center [111, 151] width 69 height 5
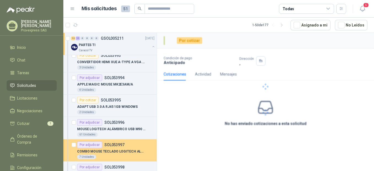
click at [89, 146] on div "Por adjudicar" at bounding box center [89, 144] width 25 height 7
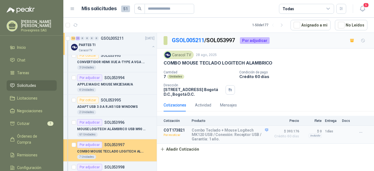
click at [117, 144] on p "SOL053997" at bounding box center [114, 145] width 20 height 4
click at [110, 144] on p "SOL053997" at bounding box center [114, 145] width 20 height 4
click at [83, 144] on div "Por adjudicar" at bounding box center [89, 144] width 25 height 7
click at [88, 155] on div "7 Unidades" at bounding box center [86, 157] width 19 height 4
click at [120, 151] on p "COMBO MOUSE TECLADO LOGITECH ALAMBRICO" at bounding box center [111, 151] width 69 height 5
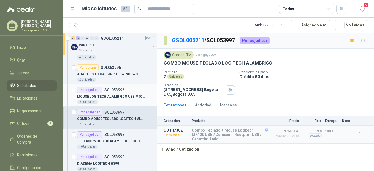
scroll to position [167, 0]
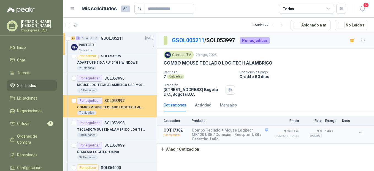
click at [111, 100] on p "SOL053997" at bounding box center [114, 101] width 20 height 4
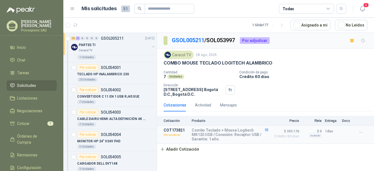
scroll to position [412, 0]
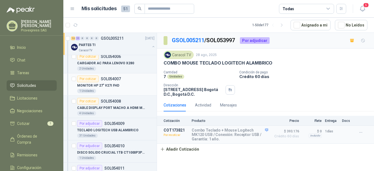
click at [92, 80] on div "Por cotizar" at bounding box center [88, 79] width 22 height 7
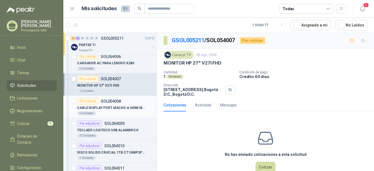
click at [88, 101] on div "Por cotizar" at bounding box center [88, 101] width 22 height 7
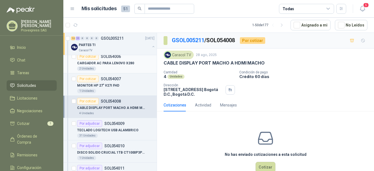
click at [88, 57] on div "Por cotizar" at bounding box center [88, 56] width 22 height 7
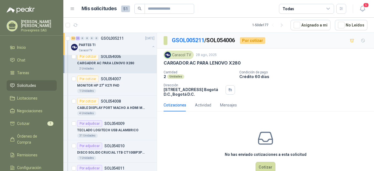
scroll to position [289, 0]
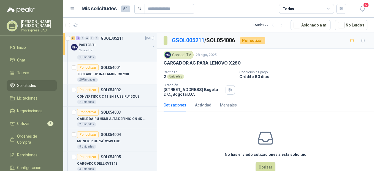
click at [87, 66] on div "Por cotizar" at bounding box center [88, 67] width 22 height 7
